Goal: Information Seeking & Learning: Learn about a topic

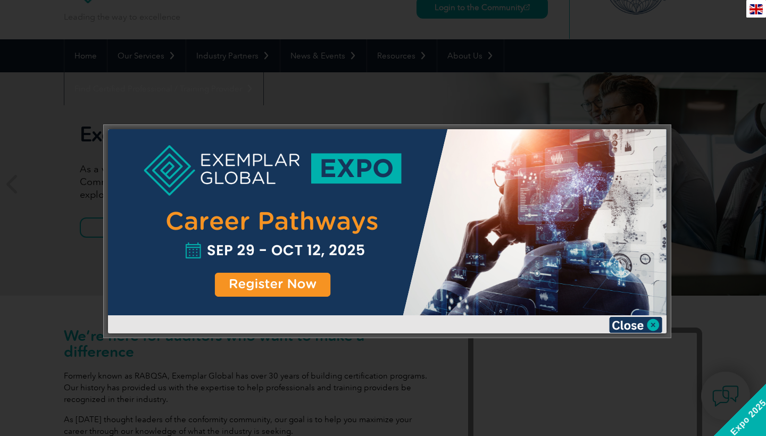
scroll to position [61, 0]
click at [642, 325] on img at bounding box center [635, 325] width 53 height 16
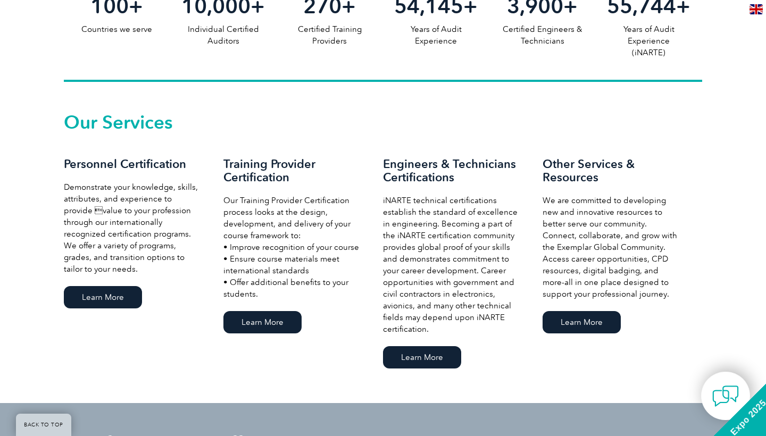
scroll to position [660, 0]
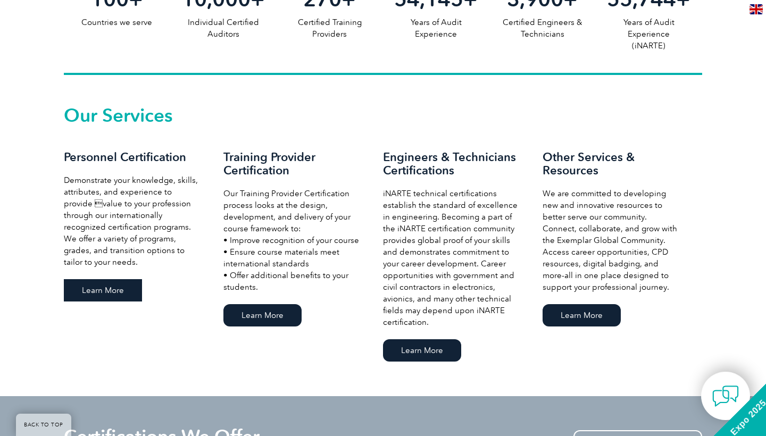
click at [117, 285] on link "Learn More" at bounding box center [103, 290] width 78 height 22
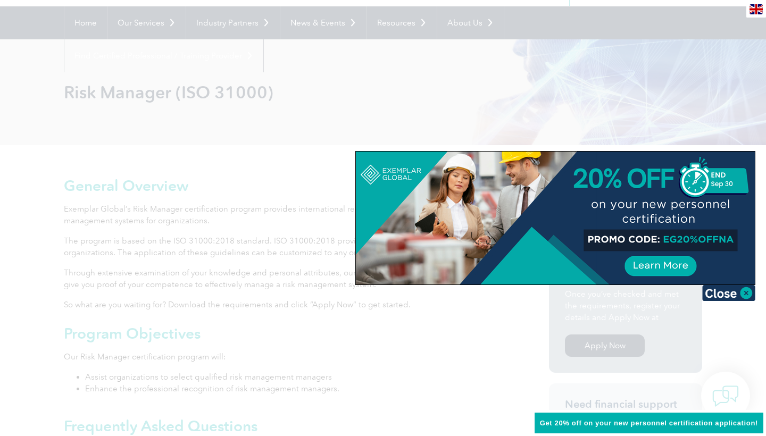
scroll to position [95, 0]
click at [724, 291] on img at bounding box center [728, 293] width 53 height 16
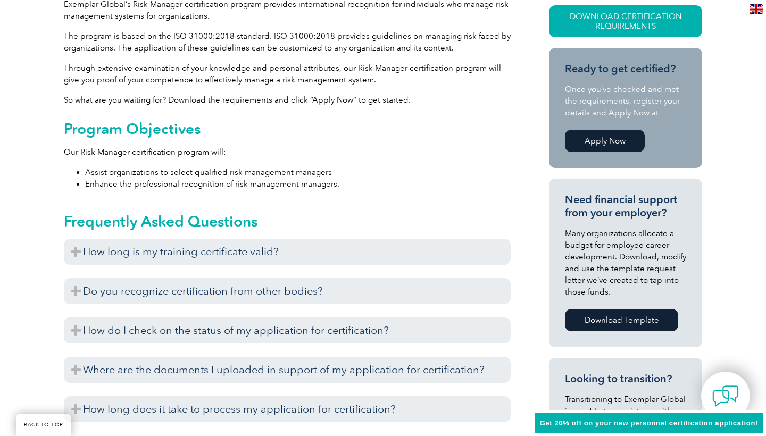
scroll to position [306, 0]
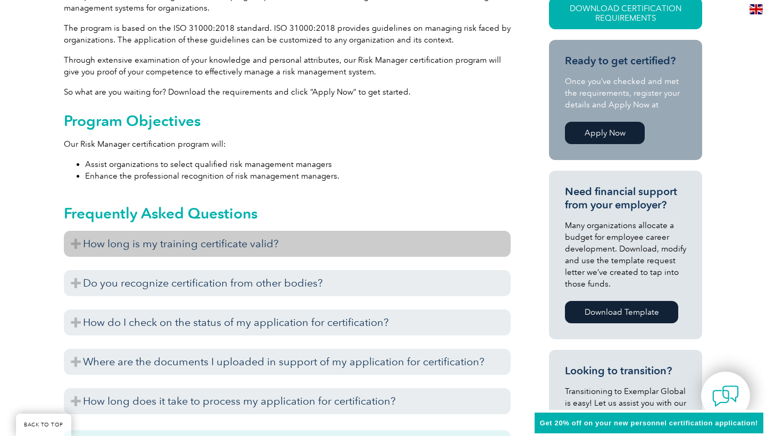
click at [75, 241] on h3 "How long is my training certificate valid?" at bounding box center [287, 244] width 447 height 26
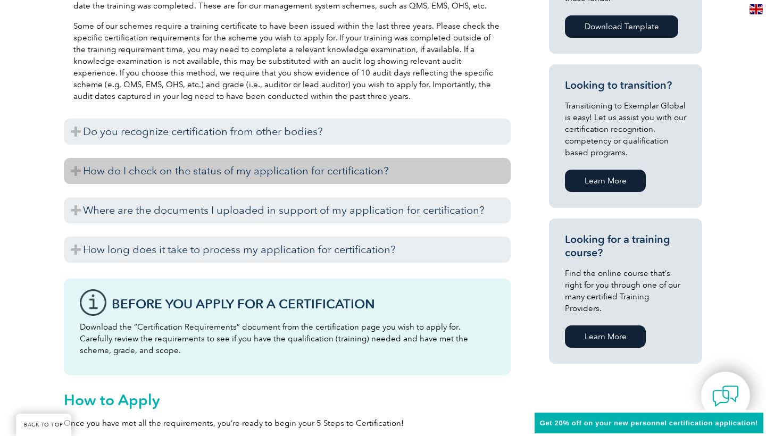
scroll to position [595, 0]
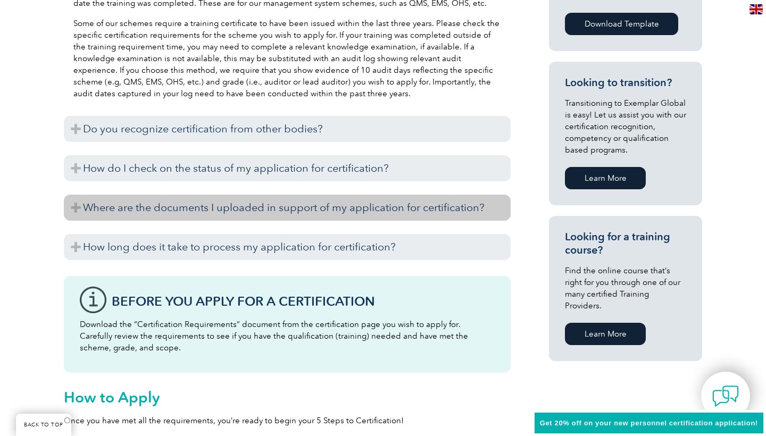
click at [72, 211] on h3 "Where are the documents I uploaded in support of my application for certificati…" at bounding box center [287, 208] width 447 height 26
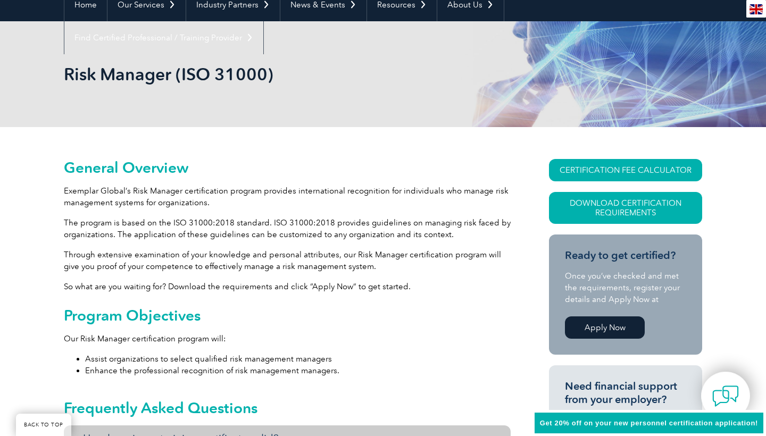
scroll to position [116, 0]
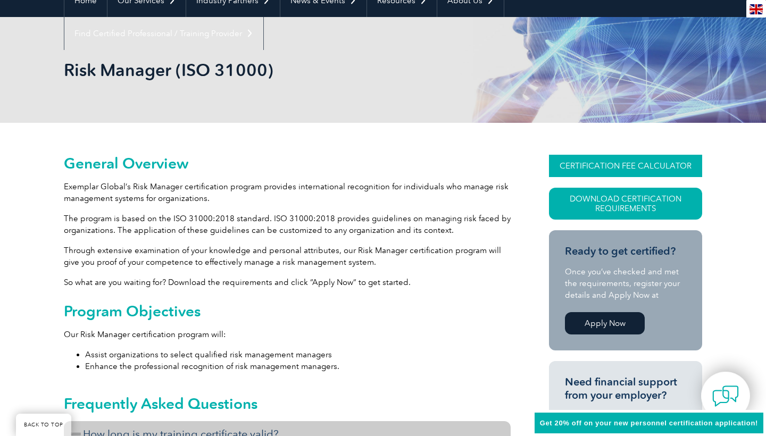
click at [579, 170] on link "CERTIFICATION FEE CALCULATOR" at bounding box center [625, 166] width 153 height 22
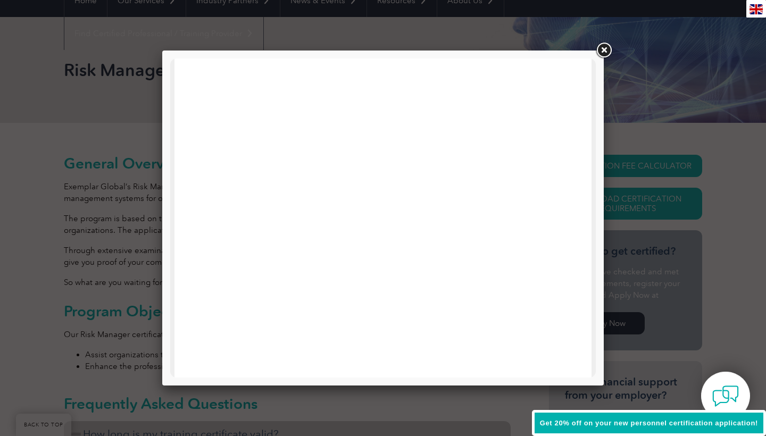
scroll to position [96, 0]
click at [608, 43] on link at bounding box center [603, 50] width 19 height 19
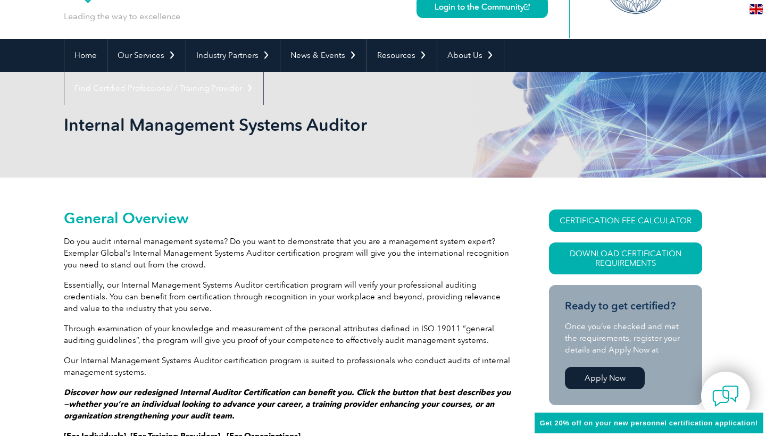
scroll to position [62, 0]
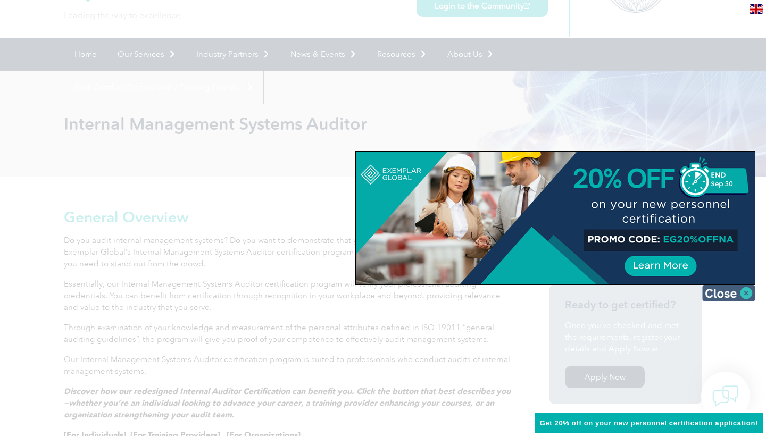
click at [737, 289] on img at bounding box center [728, 293] width 53 height 16
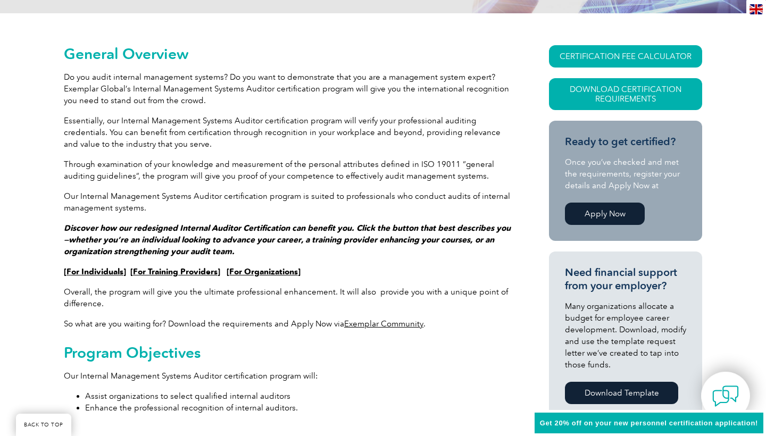
scroll to position [224, 0]
